Goal: Navigation & Orientation: Understand site structure

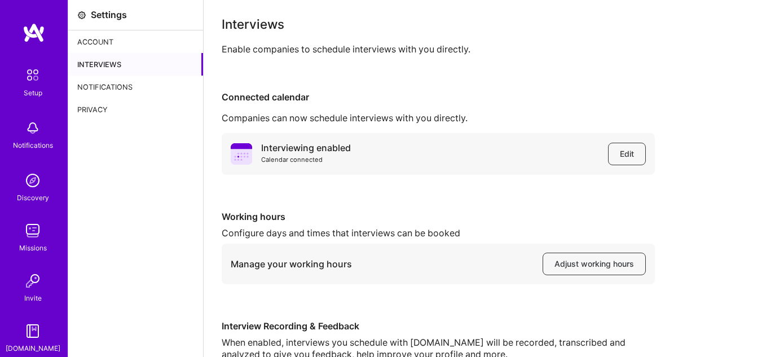
click at [133, 83] on div "Notifications" at bounding box center [135, 87] width 135 height 23
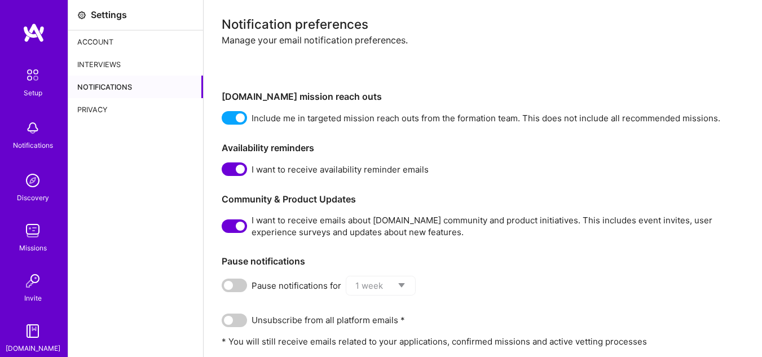
click at [96, 107] on div "Privacy" at bounding box center [135, 109] width 135 height 23
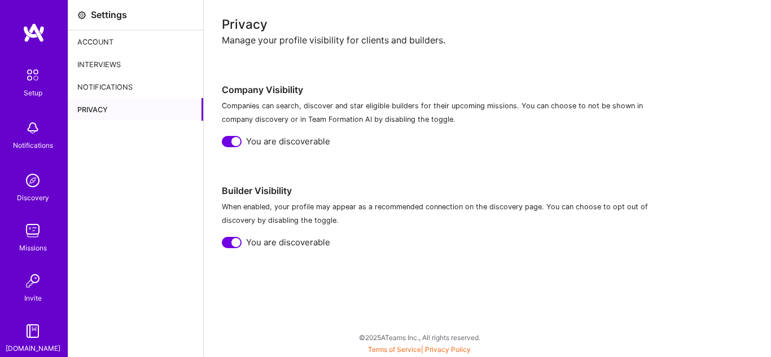
click at [97, 39] on div "Account" at bounding box center [135, 41] width 135 height 23
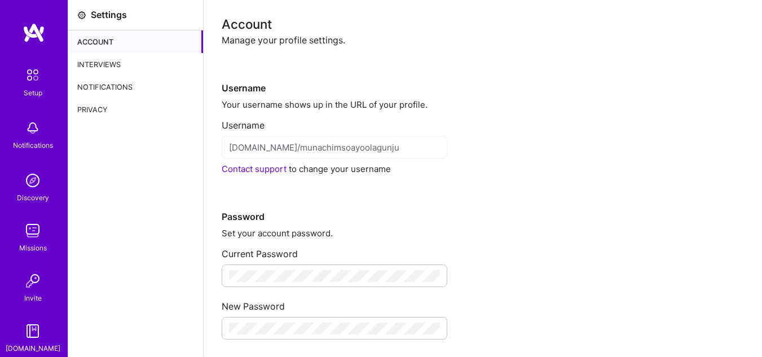
click at [21, 78] on img at bounding box center [33, 75] width 24 height 24
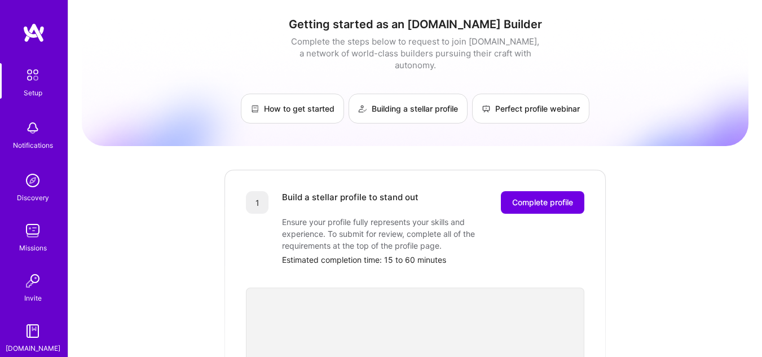
click at [28, 129] on img at bounding box center [32, 128] width 23 height 23
click at [30, 187] on img at bounding box center [32, 180] width 23 height 23
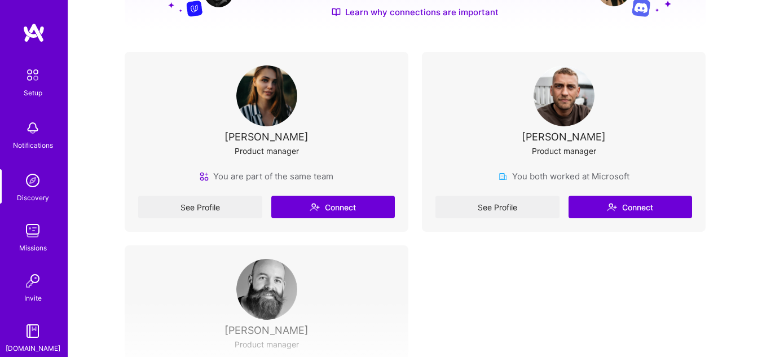
scroll to position [209, 0]
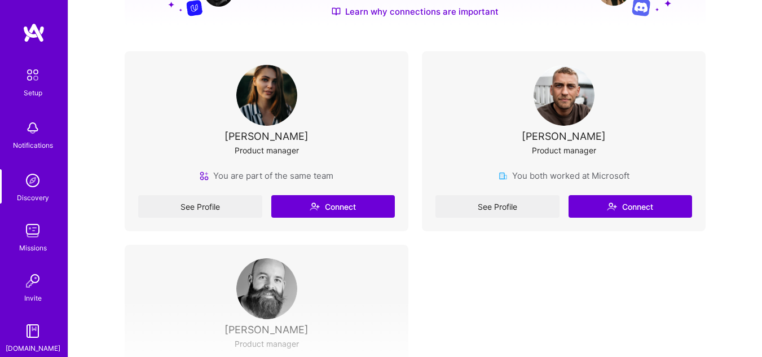
click at [505, 205] on div "See Profile Connect" at bounding box center [563, 206] width 257 height 23
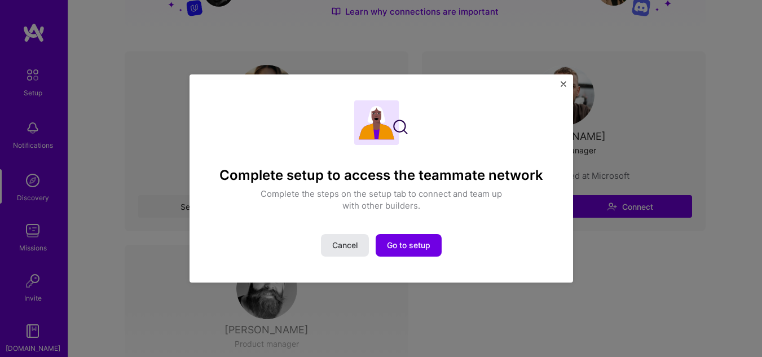
click at [351, 245] on span "Cancel" at bounding box center [344, 245] width 25 height 11
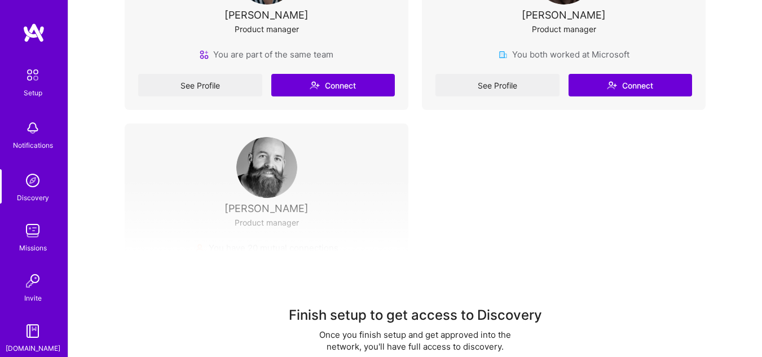
scroll to position [362, 0]
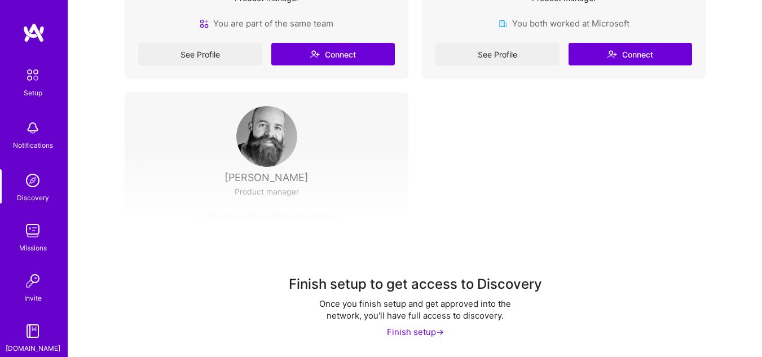
click at [25, 235] on img at bounding box center [32, 230] width 23 height 23
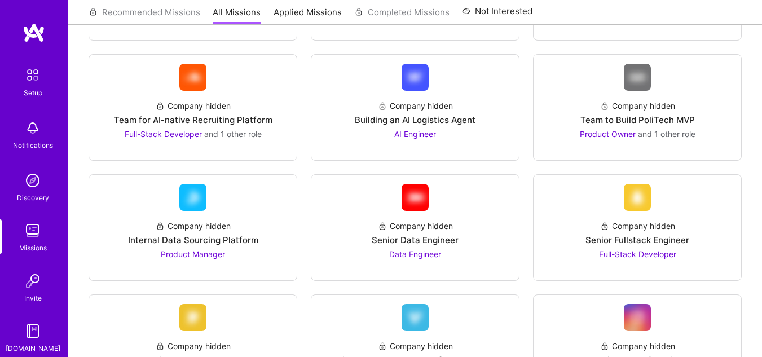
scroll to position [378, 0]
click at [24, 285] on img at bounding box center [32, 281] width 23 height 23
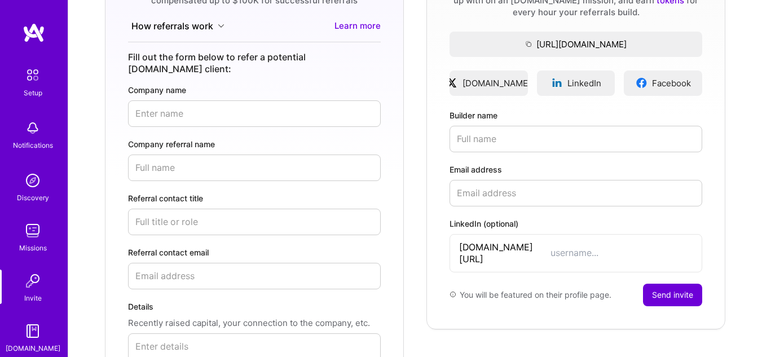
scroll to position [58, 0]
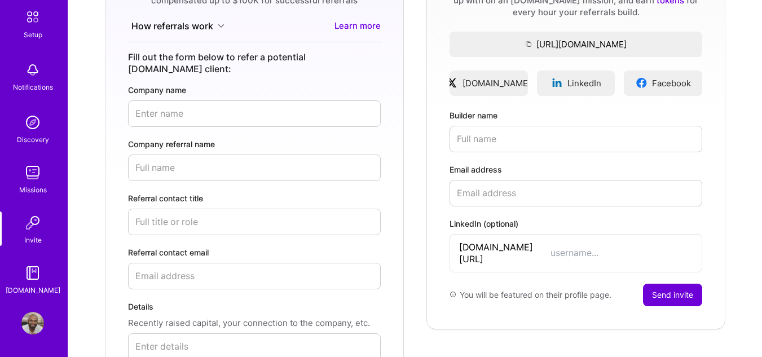
click at [28, 271] on img at bounding box center [32, 273] width 23 height 23
